Goal: Transaction & Acquisition: Book appointment/travel/reservation

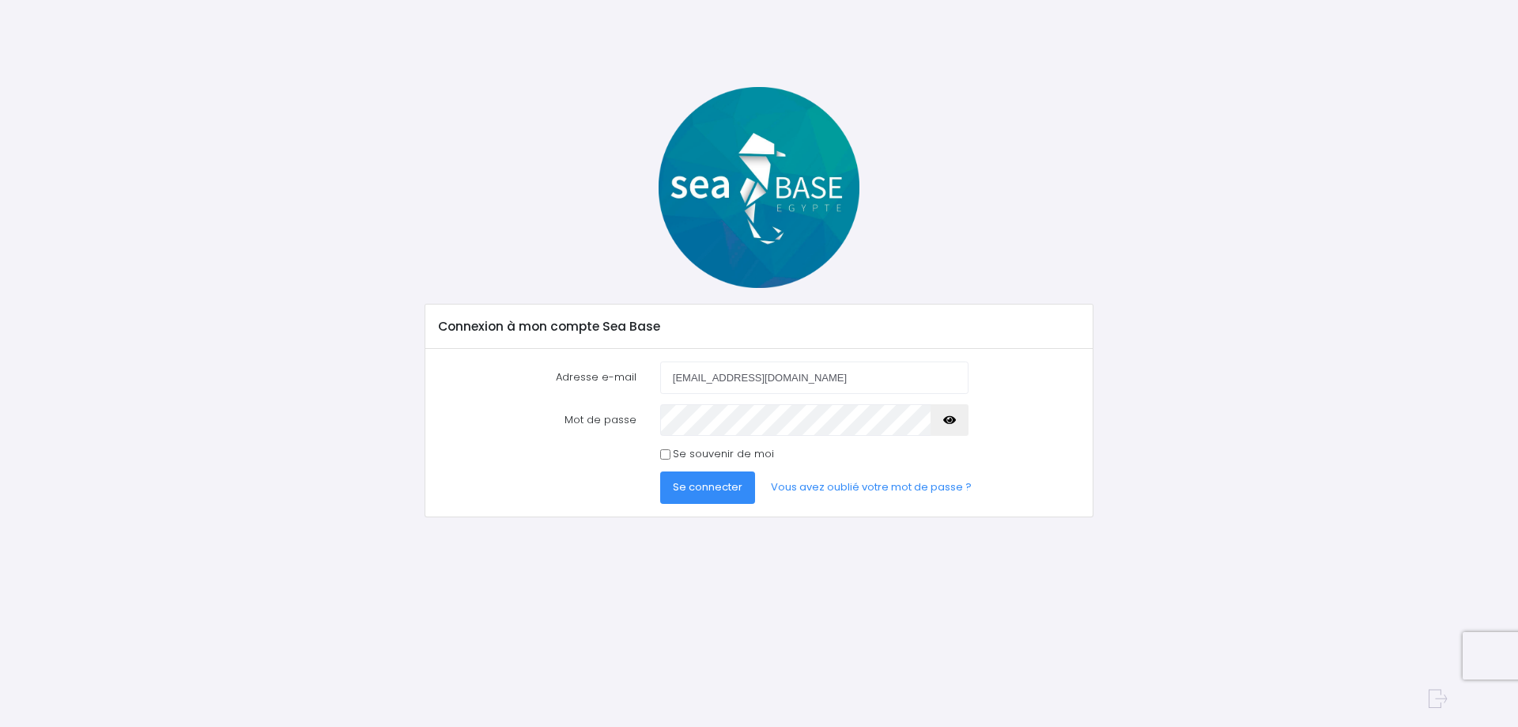
type input "[EMAIL_ADDRESS][DOMAIN_NAME]"
click at [665, 454] on input "Se souvenir de moi" at bounding box center [665, 454] width 10 height 10
checkbox input "true"
click at [679, 483] on span "Se connecter" at bounding box center [708, 486] width 70 height 15
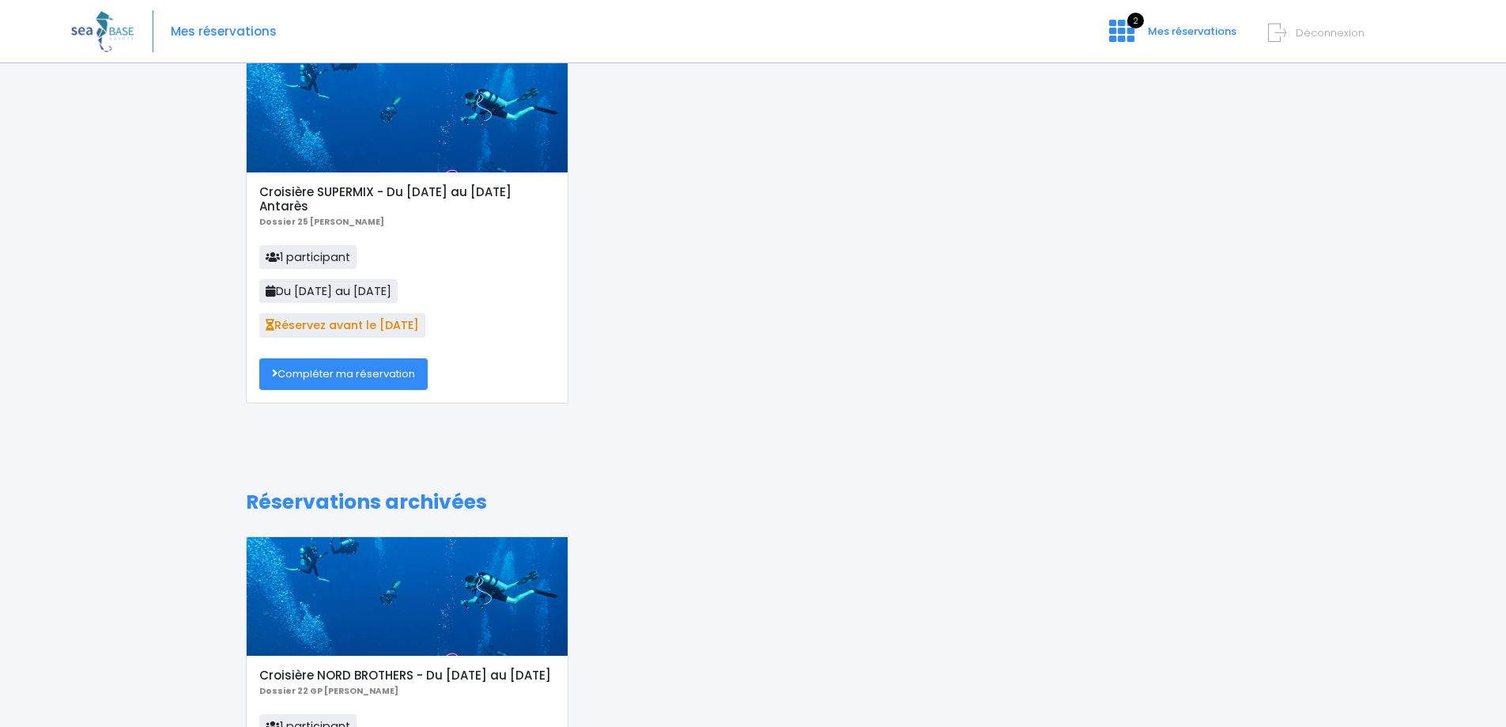
scroll to position [34, 0]
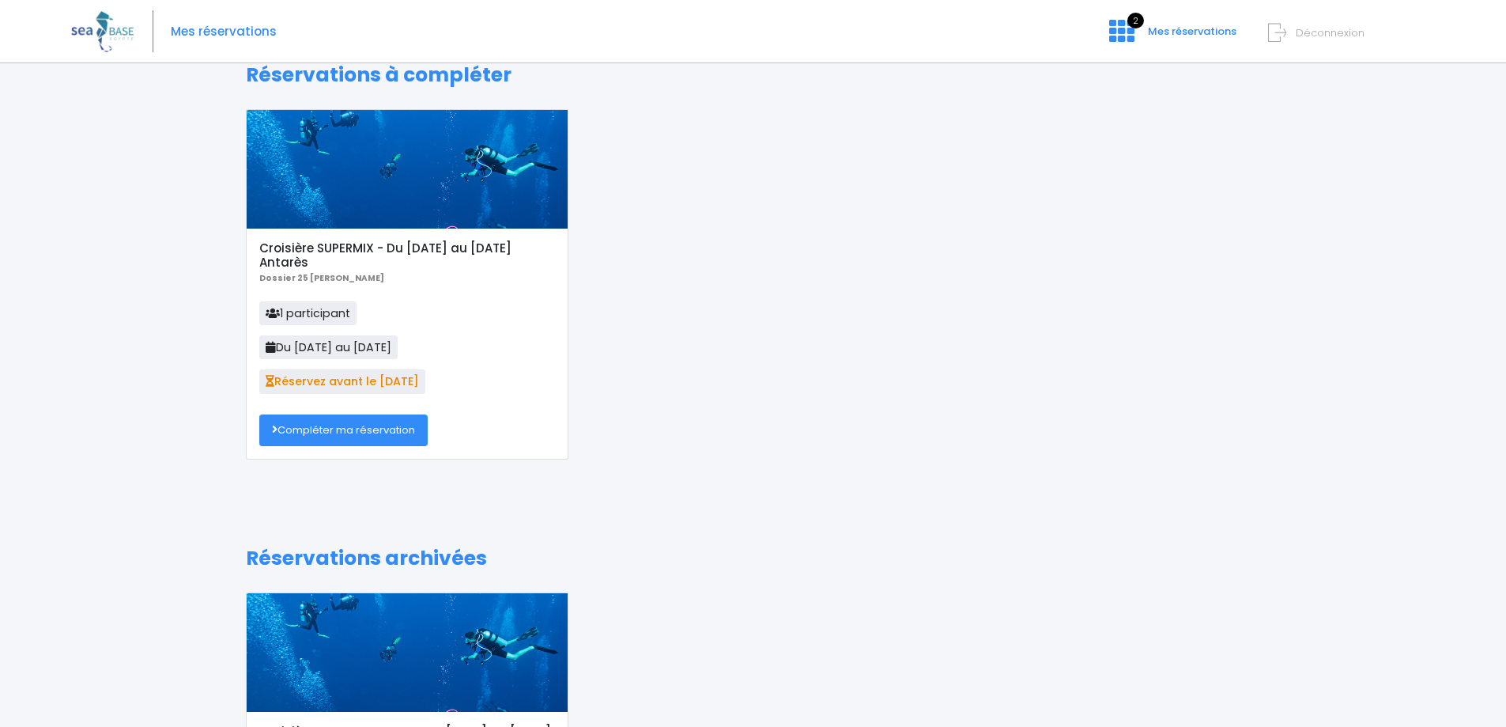
click at [320, 429] on link "Compléter ma réservation" at bounding box center [343, 430] width 168 height 32
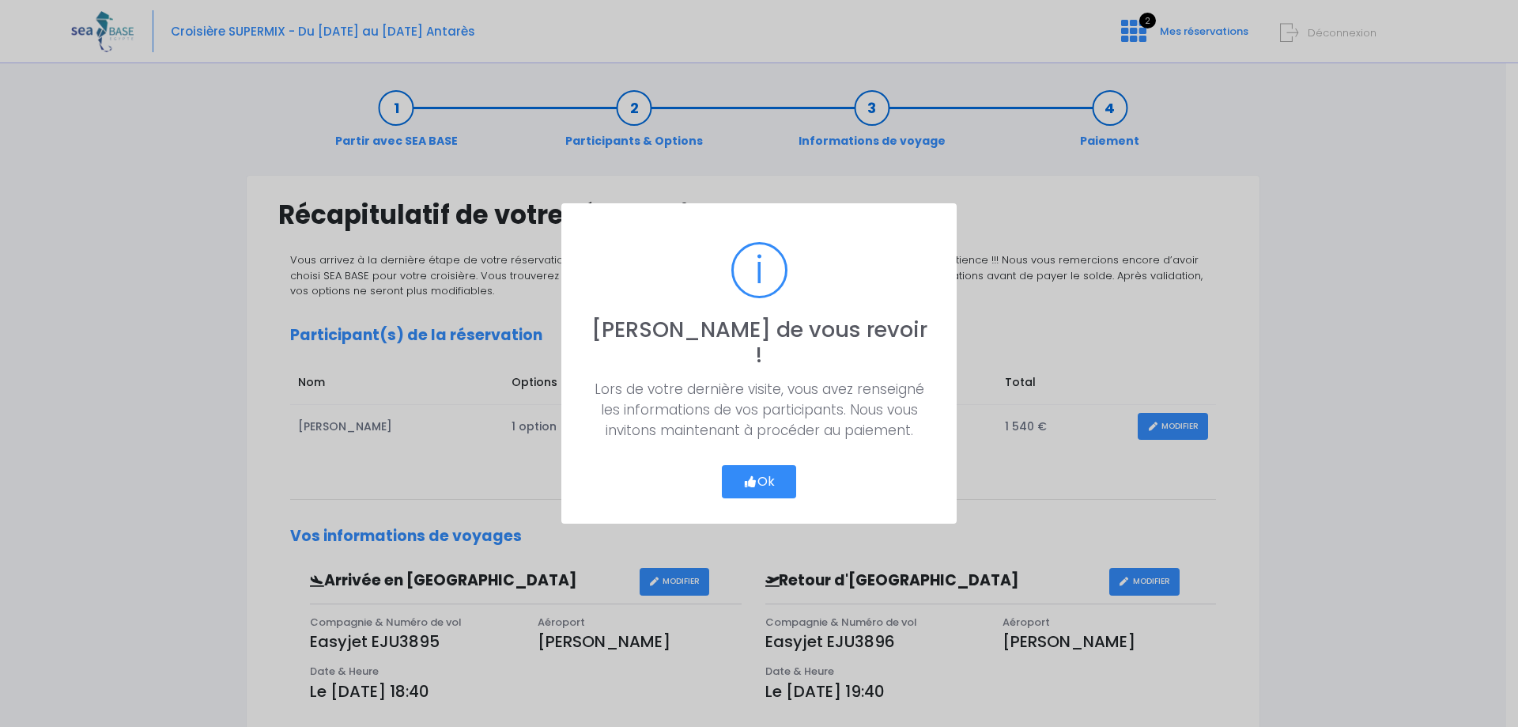
click at [761, 469] on button "Ok" at bounding box center [759, 481] width 74 height 33
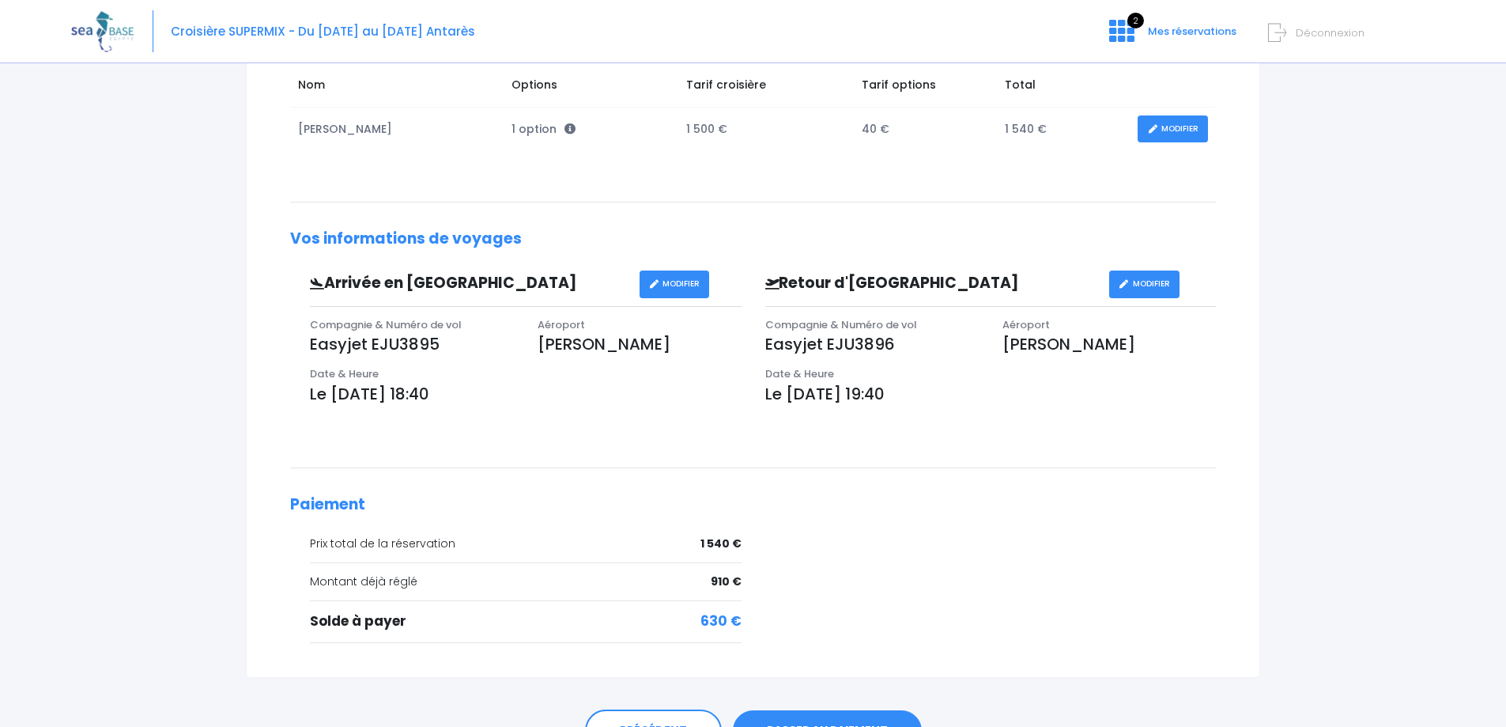
scroll to position [385, 0]
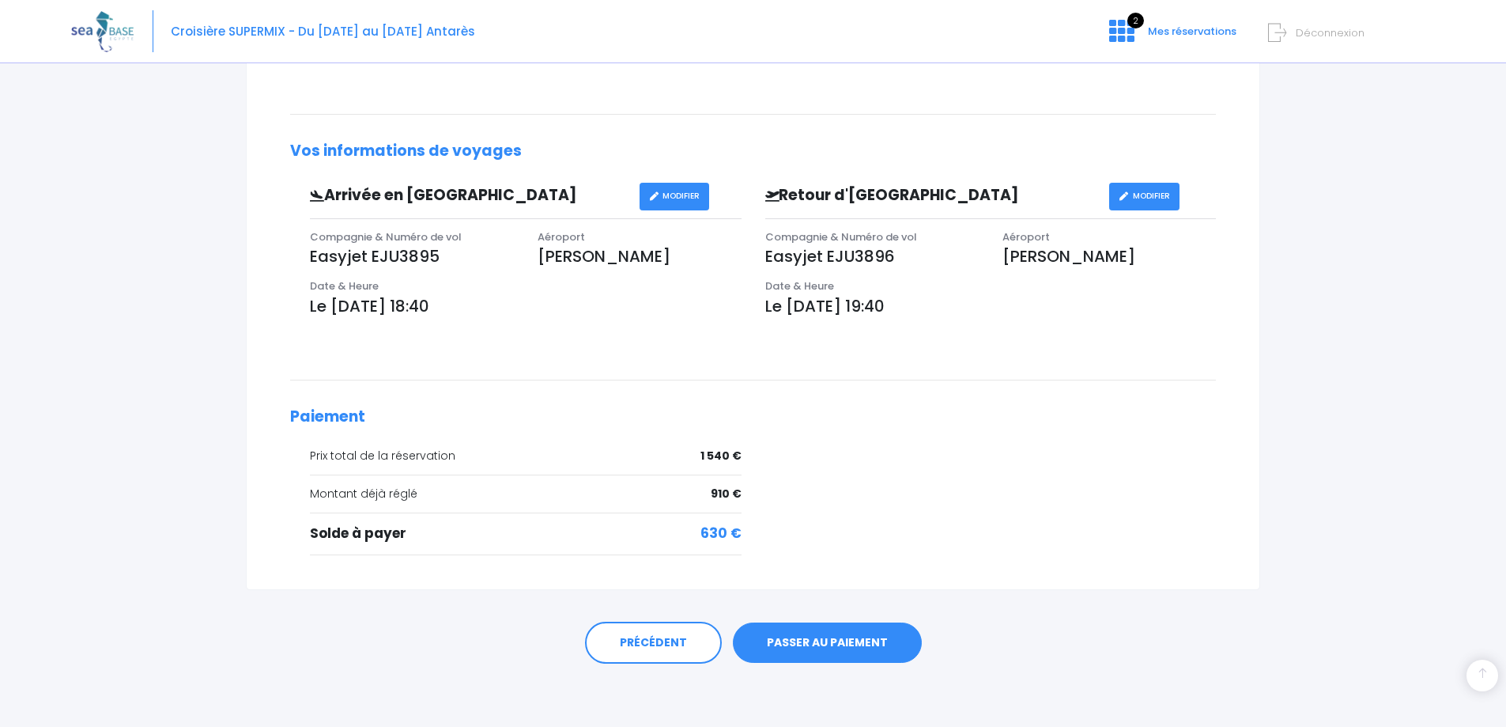
click at [802, 641] on link "PASSER AU PAIEMENT" at bounding box center [827, 642] width 189 height 41
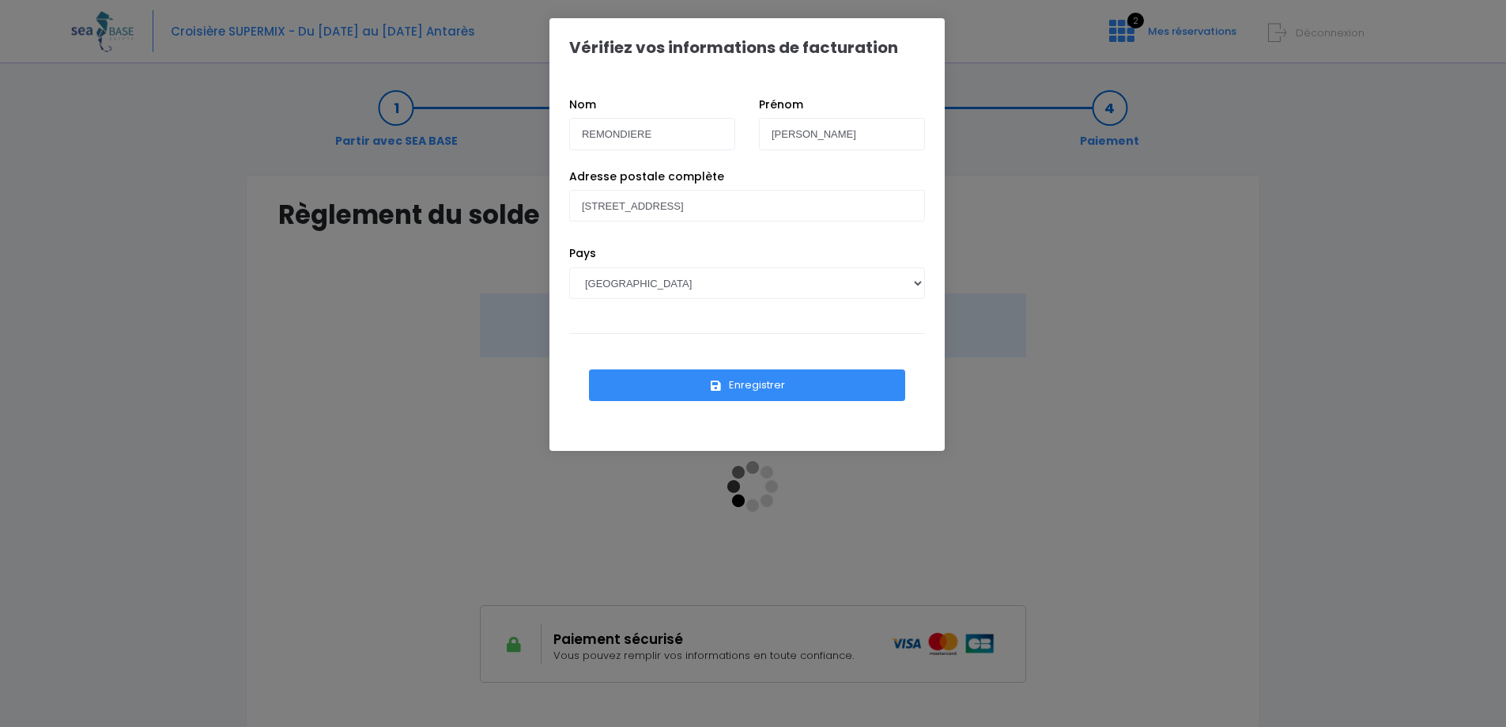
click at [752, 391] on button "Enregistrer" at bounding box center [747, 385] width 316 height 32
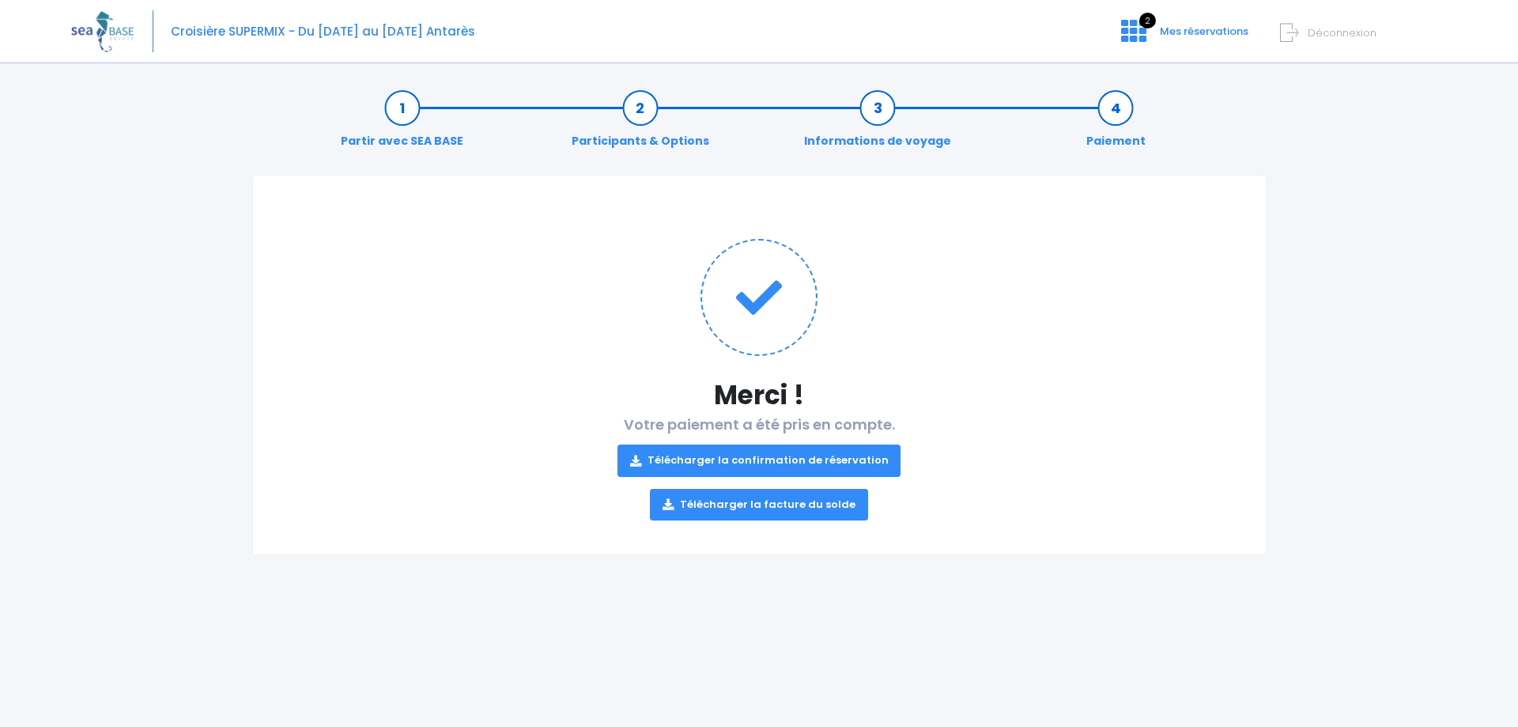
click at [824, 452] on link "Télécharger la confirmation de réservation" at bounding box center [759, 460] width 284 height 32
click at [754, 511] on link "Télécharger la facture du solde" at bounding box center [759, 505] width 218 height 32
click at [1195, 32] on span "Mes réservations" at bounding box center [1204, 31] width 89 height 15
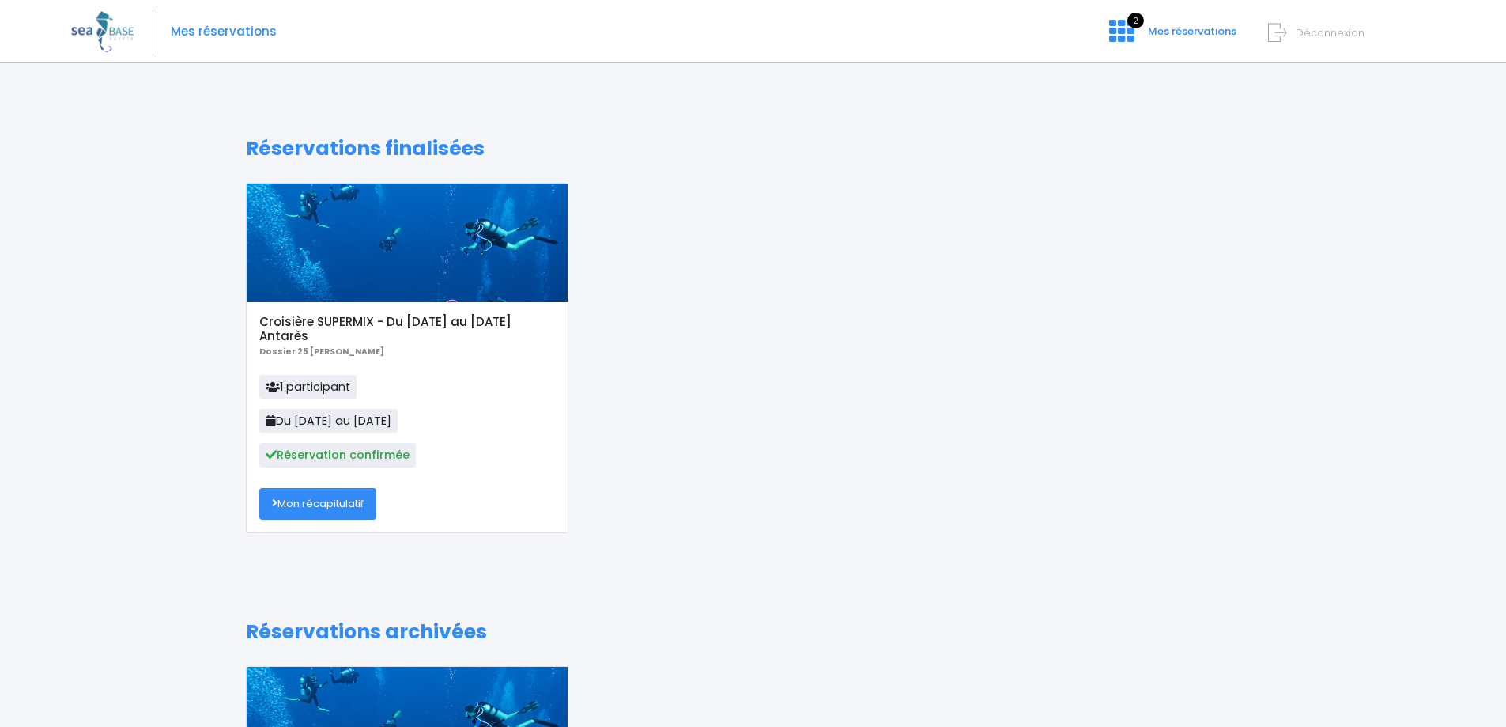
click at [337, 503] on link "Mon récapitulatif" at bounding box center [317, 504] width 117 height 32
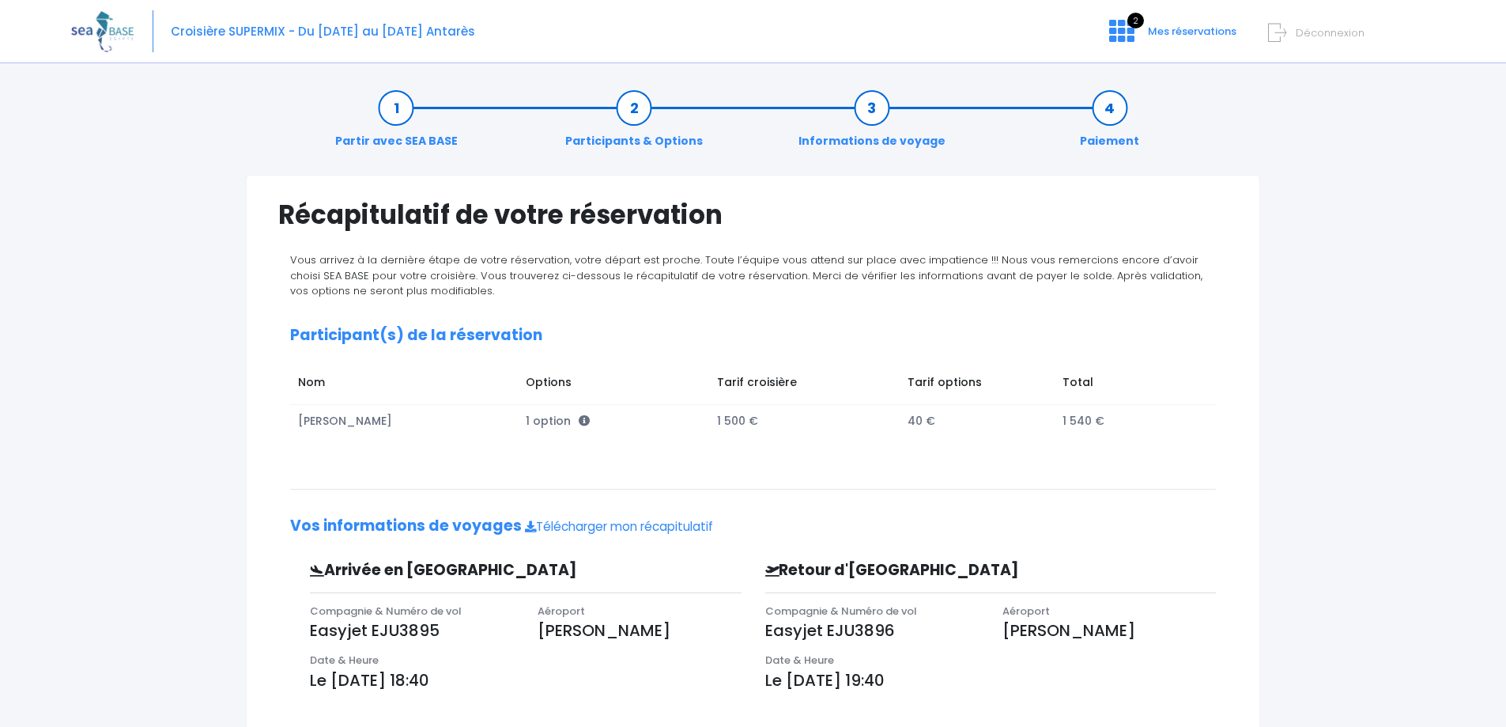
click at [639, 115] on link "Participants & Options" at bounding box center [633, 125] width 153 height 50
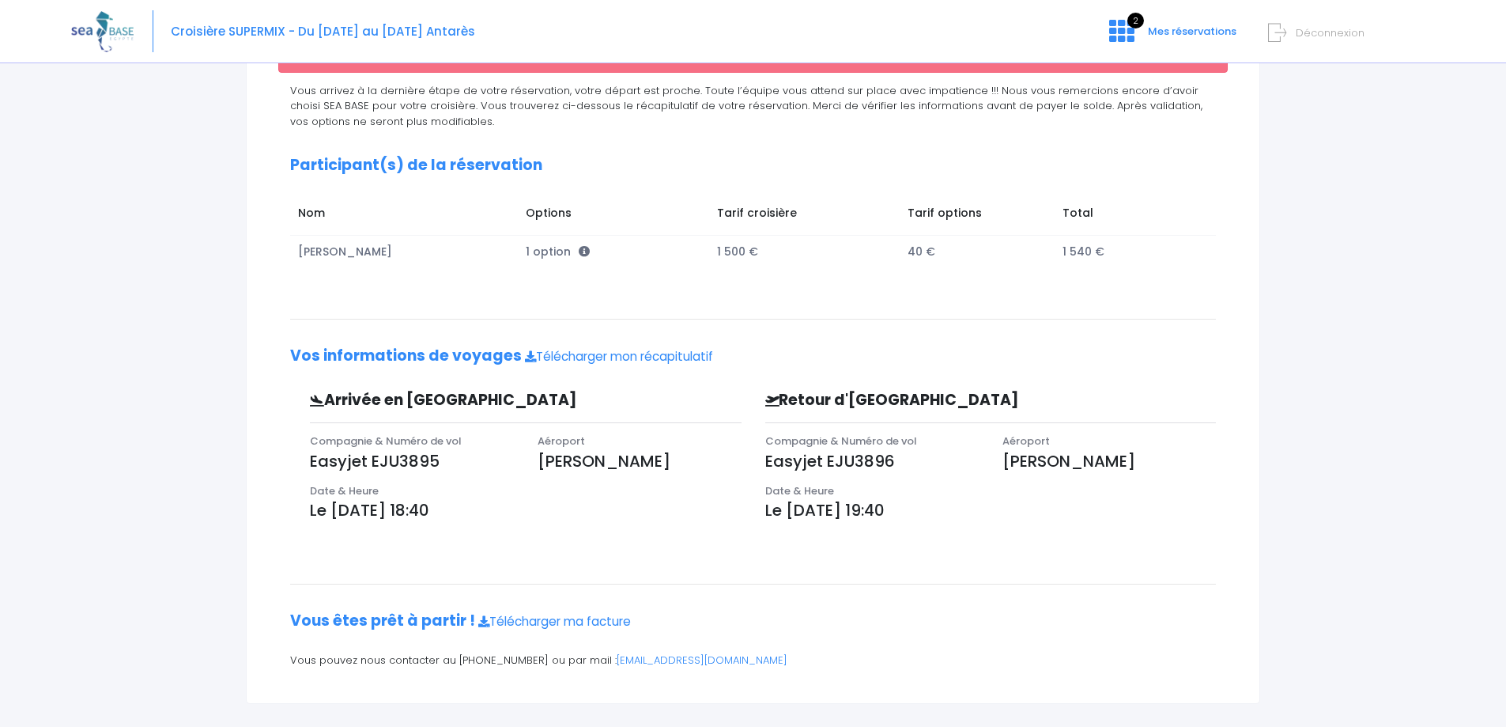
scroll to position [231, 0]
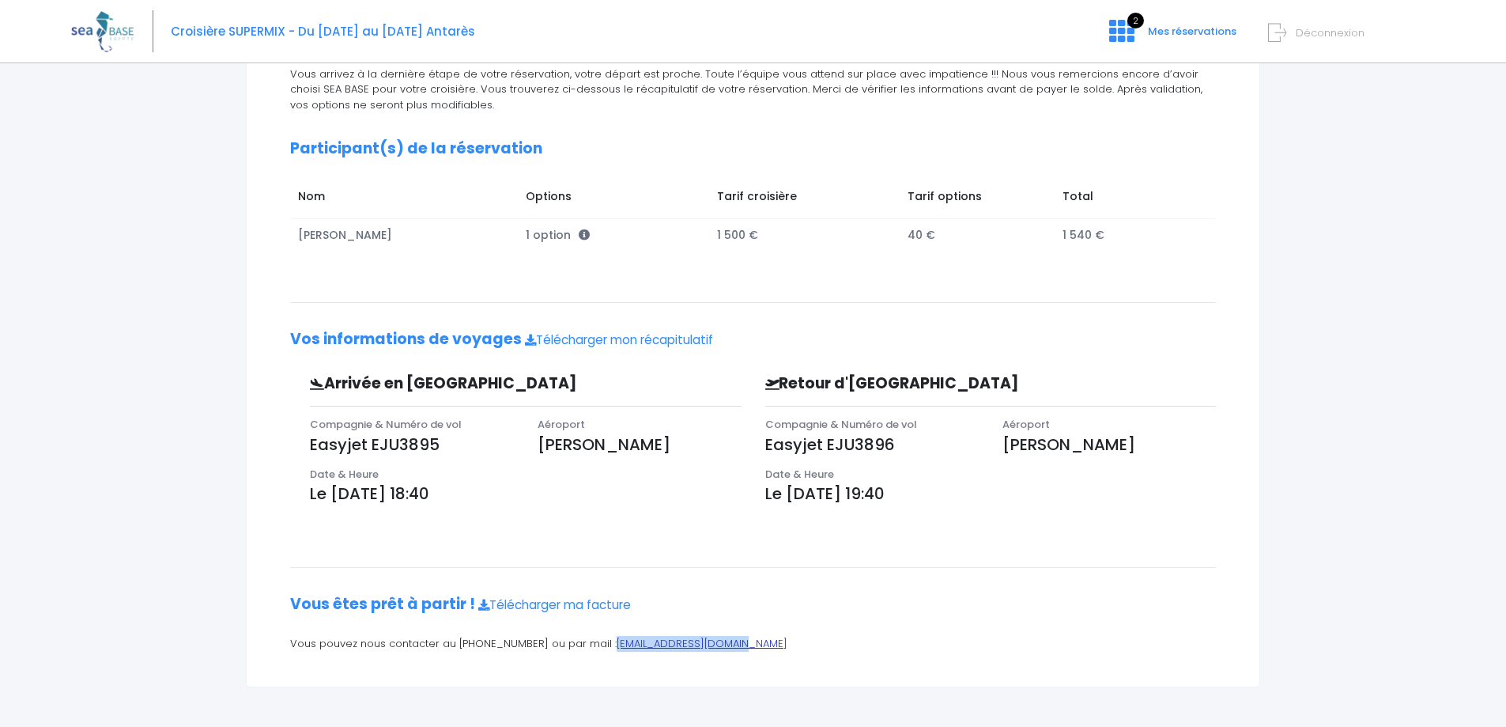
drag, startPoint x: 735, startPoint y: 644, endPoint x: 588, endPoint y: 639, distance: 147.1
click at [588, 639] on p "Vous pouvez nous contacter au 07 70 25 31 12 ou par mail : contact@redseabase.c…" at bounding box center [753, 644] width 926 height 16
copy link "contact@redseabase.com"
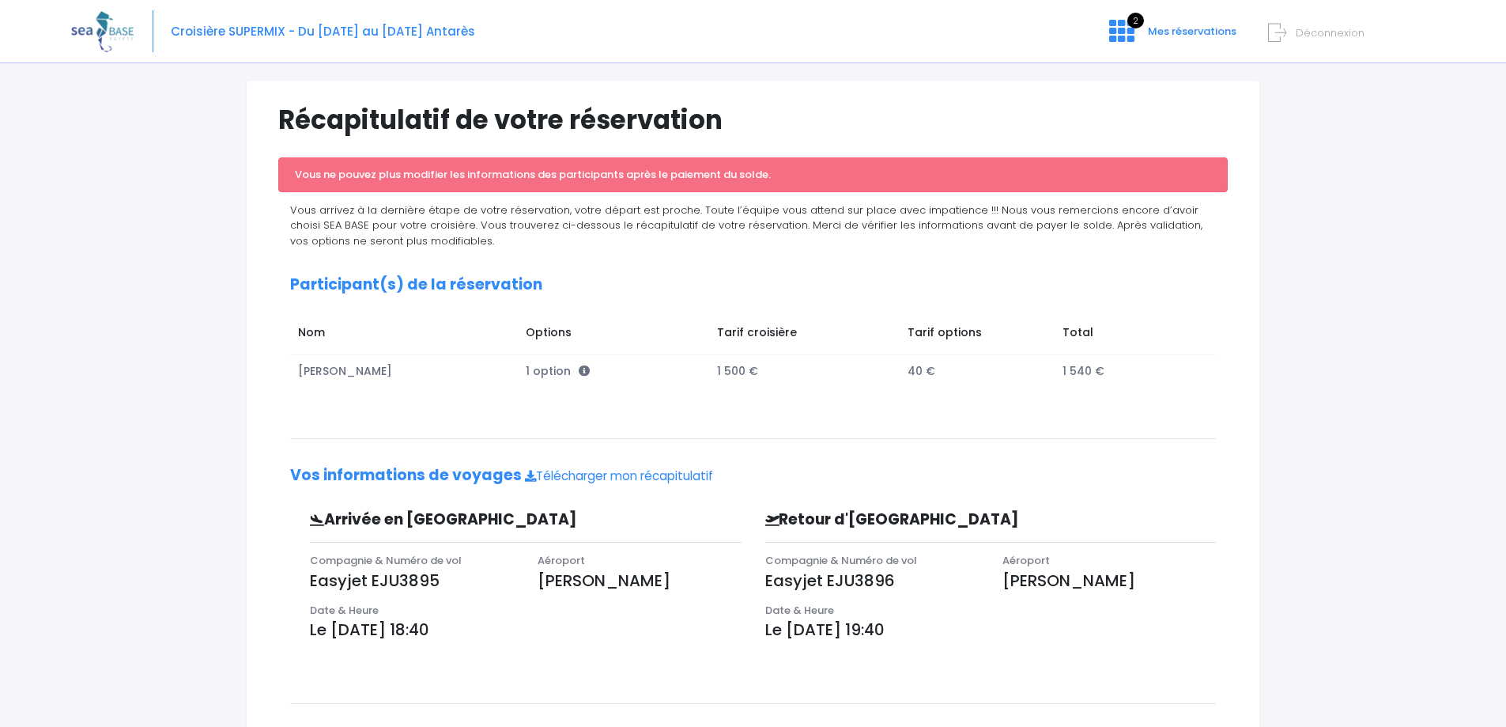
scroll to position [0, 0]
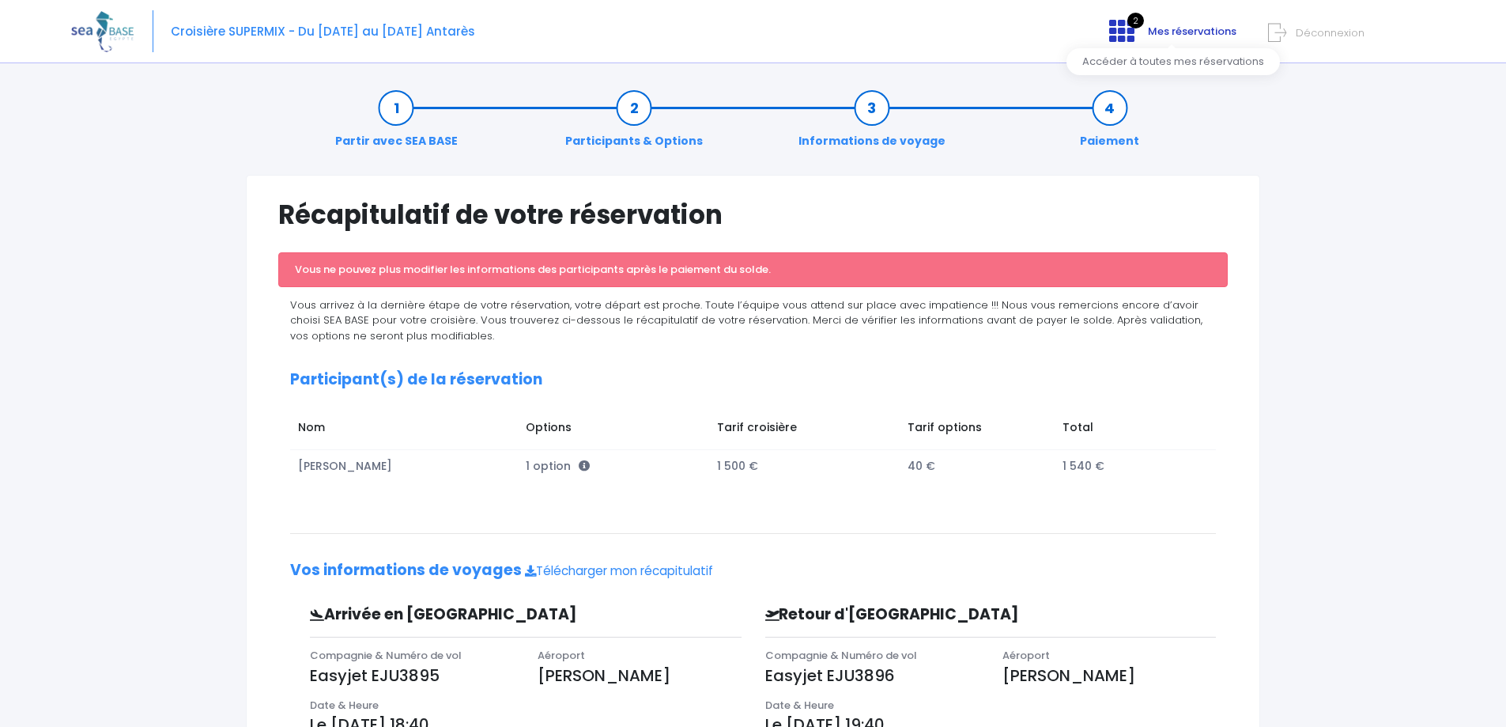
click at [1164, 25] on span "Mes réservations" at bounding box center [1192, 31] width 89 height 15
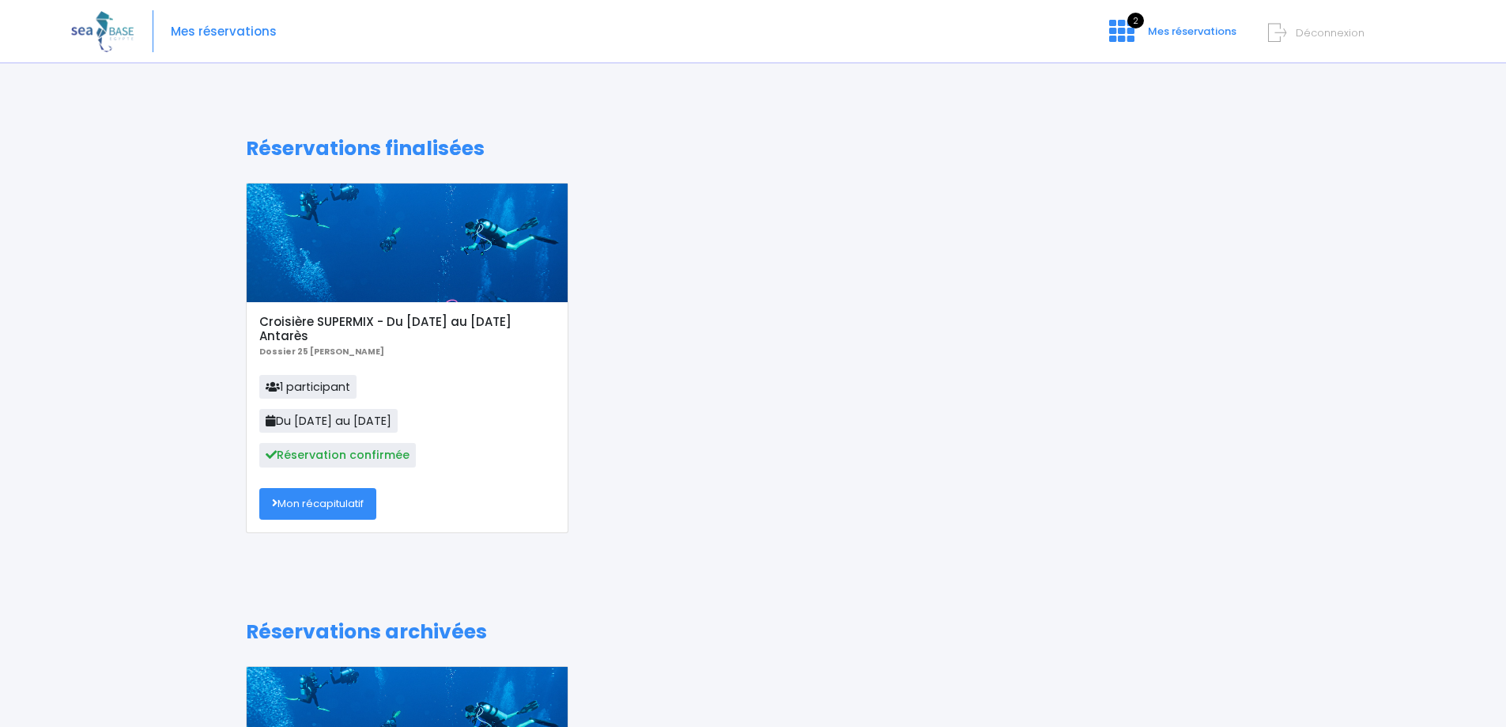
drag, startPoint x: 259, startPoint y: 352, endPoint x: 380, endPoint y: 352, distance: 120.2
click at [380, 352] on p "Dossier 25 Patrick ANDRIEU" at bounding box center [406, 351] width 295 height 16
copy b "Dossier 25 Patrick ANDRIEU"
